Goal: Task Accomplishment & Management: Use online tool/utility

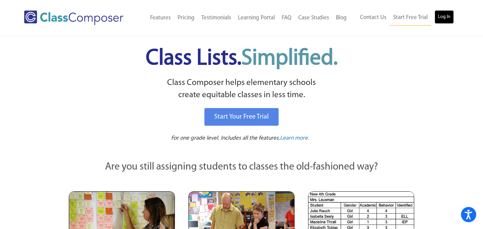
click at [448, 15] on link "Log In" at bounding box center [444, 17] width 19 height 14
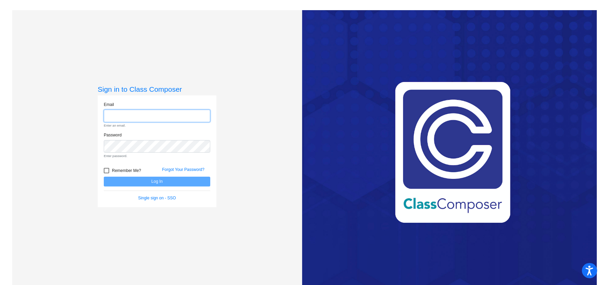
type input "mackenzie.jones@smusd.org"
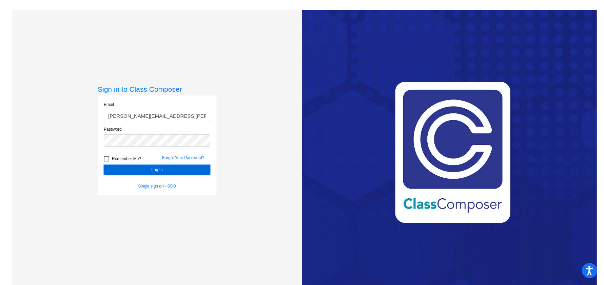
click at [175, 171] on button "Log In" at bounding box center [157, 170] width 106 height 10
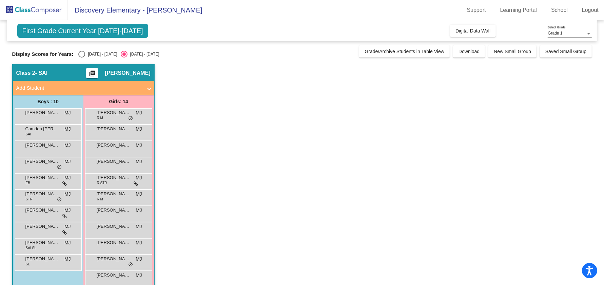
click at [80, 55] on div "Select an option" at bounding box center [81, 54] width 7 height 7
click at [81, 58] on input "2024 - 2025" at bounding box center [81, 58] width 0 height 0
radio input "true"
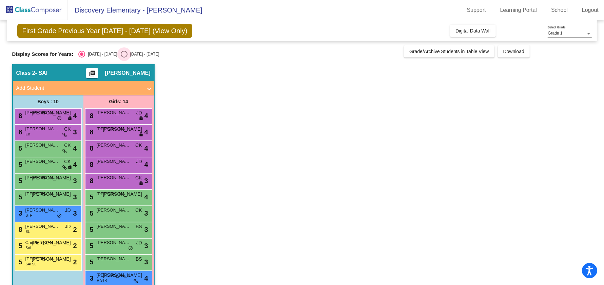
click at [121, 52] on div "Select an option" at bounding box center [124, 54] width 7 height 7
click at [124, 58] on input "2025 - 2026" at bounding box center [124, 58] width 0 height 0
radio input "true"
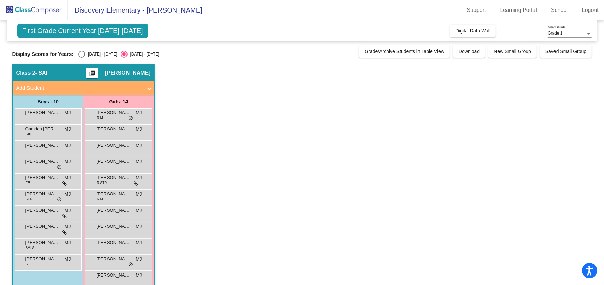
click at [493, 37] on div "First Grade Current Year 2025-2026 Add, Move, or Retain Students Off On Incomin…" at bounding box center [302, 30] width 590 height 21
click at [483, 35] on button "Digital Data Wall" at bounding box center [473, 31] width 46 height 12
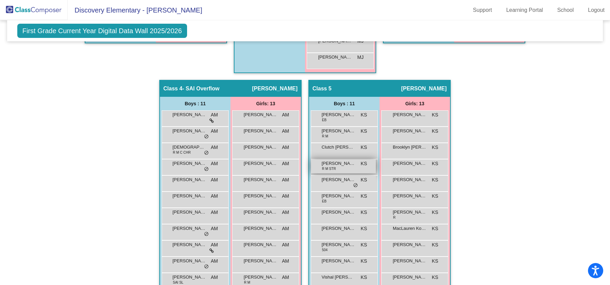
scroll to position [386, 0]
